Goal: Information Seeking & Learning: Stay updated

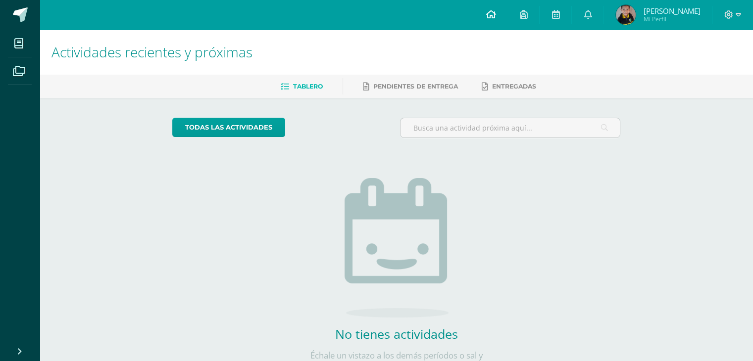
click at [495, 10] on link at bounding box center [491, 15] width 34 height 30
click at [583, 13] on icon at bounding box center [587, 14] width 8 height 9
click at [588, 18] on icon at bounding box center [587, 14] width 8 height 9
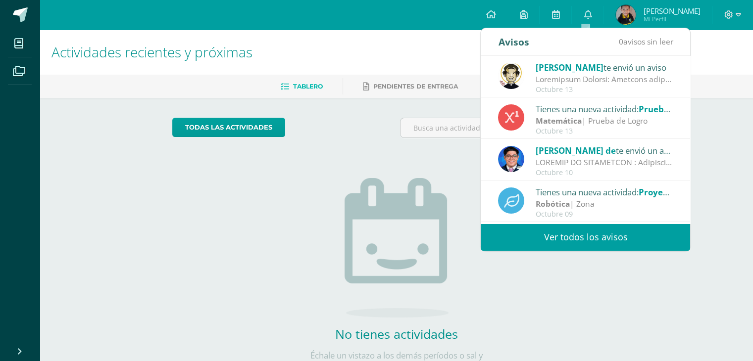
click at [558, 149] on span "[PERSON_NAME] de" at bounding box center [575, 150] width 80 height 11
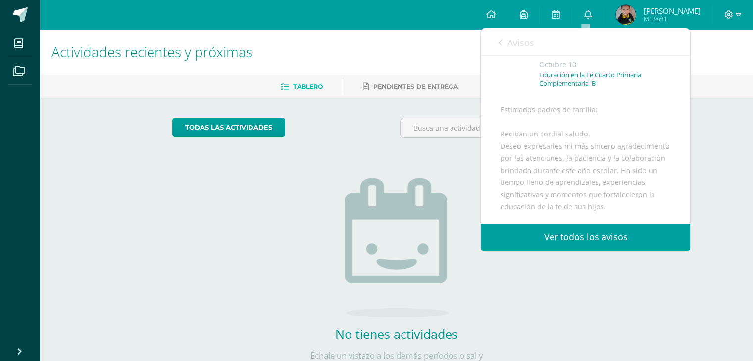
scroll to position [99, 0]
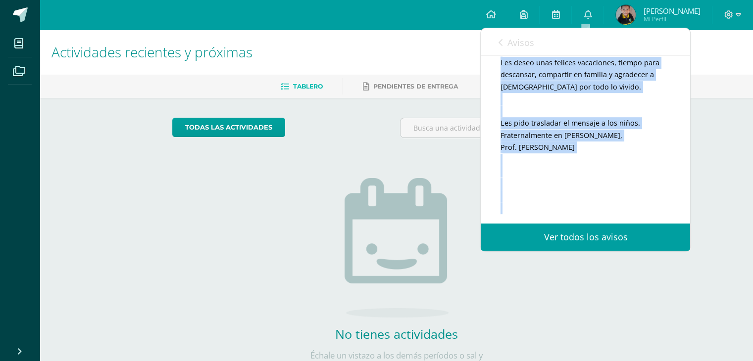
drag, startPoint x: 493, startPoint y: 91, endPoint x: 613, endPoint y: 220, distance: 176.5
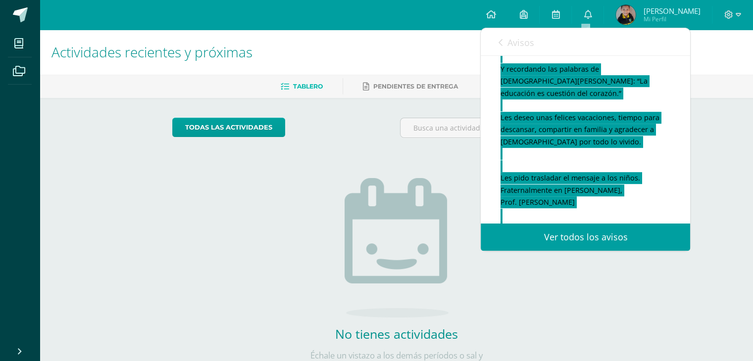
scroll to position [503, 0]
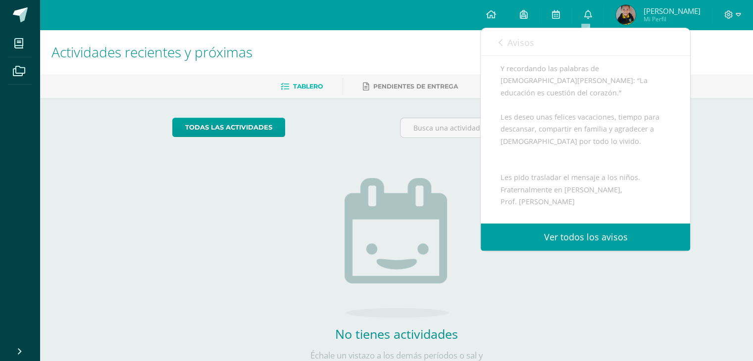
click at [480, 133] on div "Avisos 0 avisos sin leer Avisos Miriam Pacheco te envió un aviso Octubre 13 Tie…" at bounding box center [585, 140] width 210 height 224
click at [464, 144] on div at bounding box center [510, 132] width 228 height 28
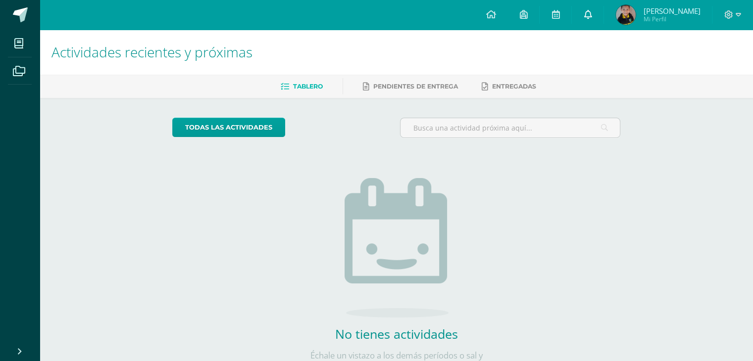
click at [586, 10] on icon at bounding box center [587, 14] width 8 height 9
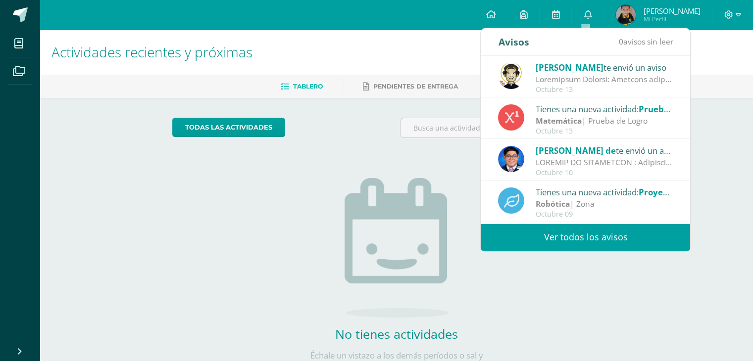
click at [575, 77] on div at bounding box center [604, 79] width 138 height 11
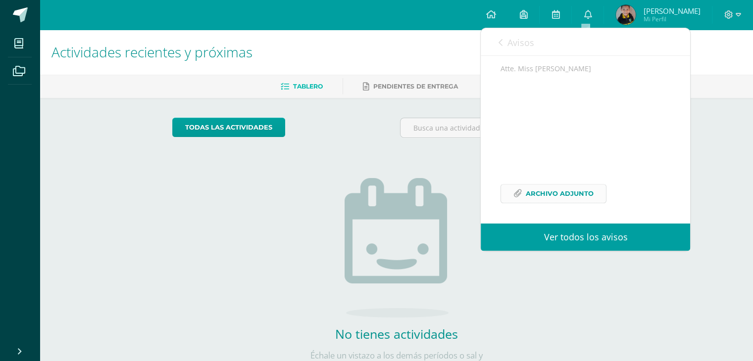
click at [544, 203] on span "Archivo Adjunto" at bounding box center [560, 194] width 68 height 18
drag, startPoint x: 513, startPoint y: 78, endPoint x: 588, endPoint y: 82, distance: 75.8
